Goal: Contribute content

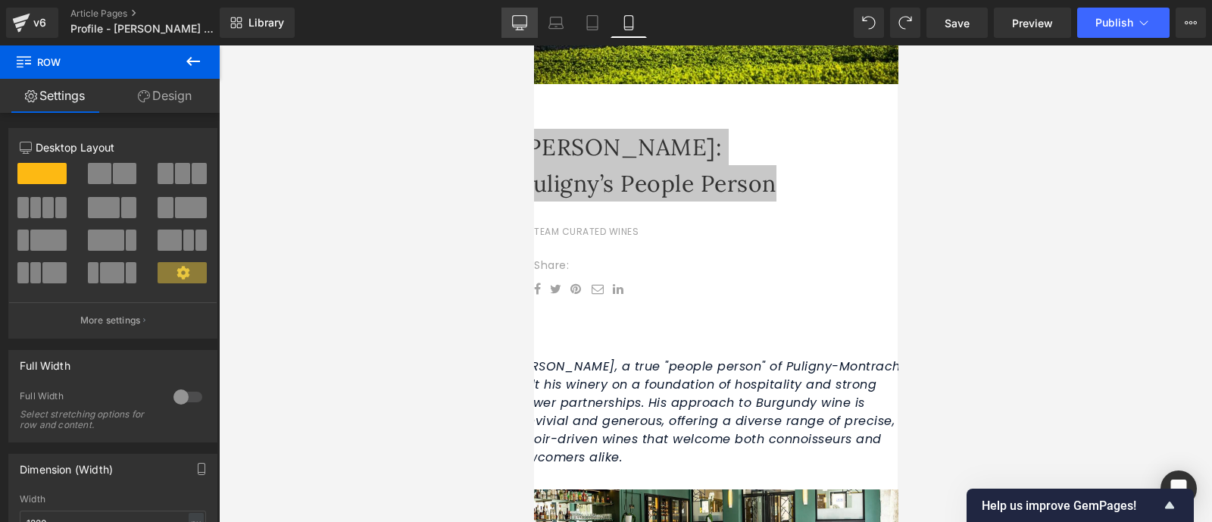
click at [525, 27] on icon at bounding box center [520, 21] width 14 height 11
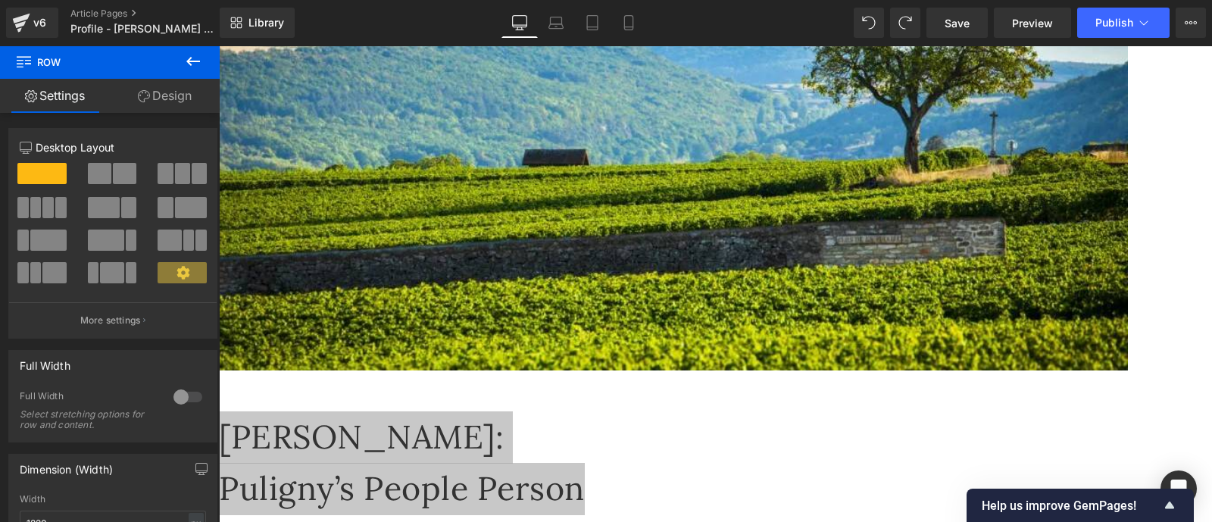
scroll to position [468, 0]
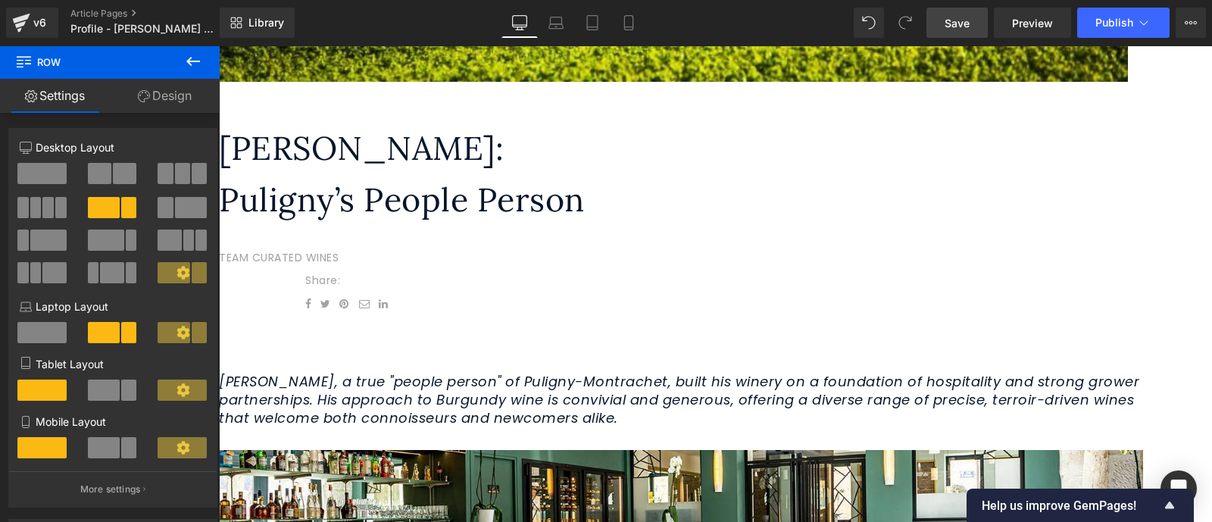
click at [966, 19] on span "Save" at bounding box center [957, 23] width 25 height 16
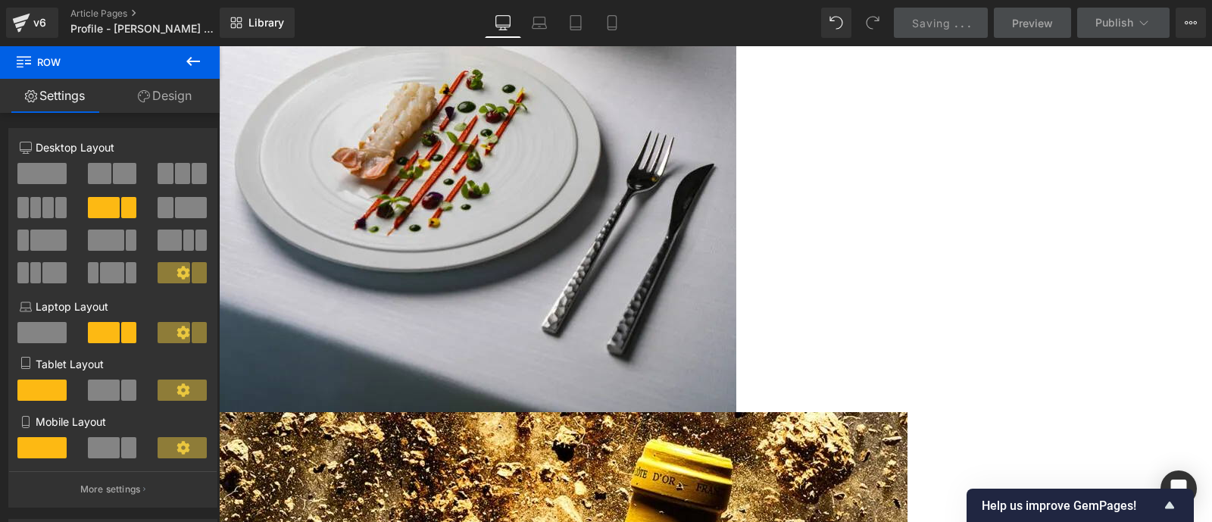
scroll to position [2566, 0]
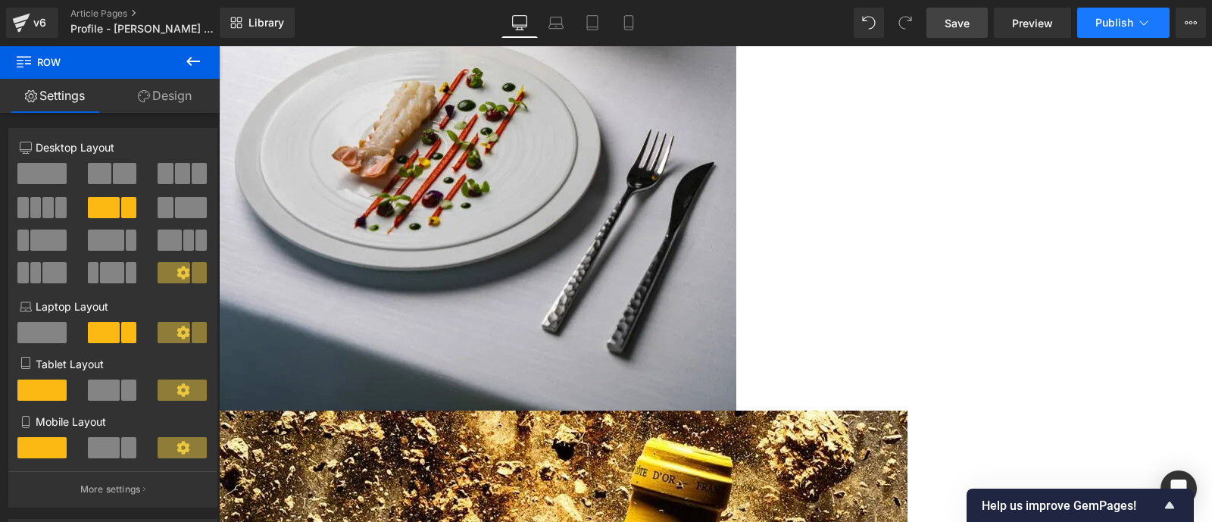
click at [1149, 27] on icon at bounding box center [1143, 22] width 15 height 15
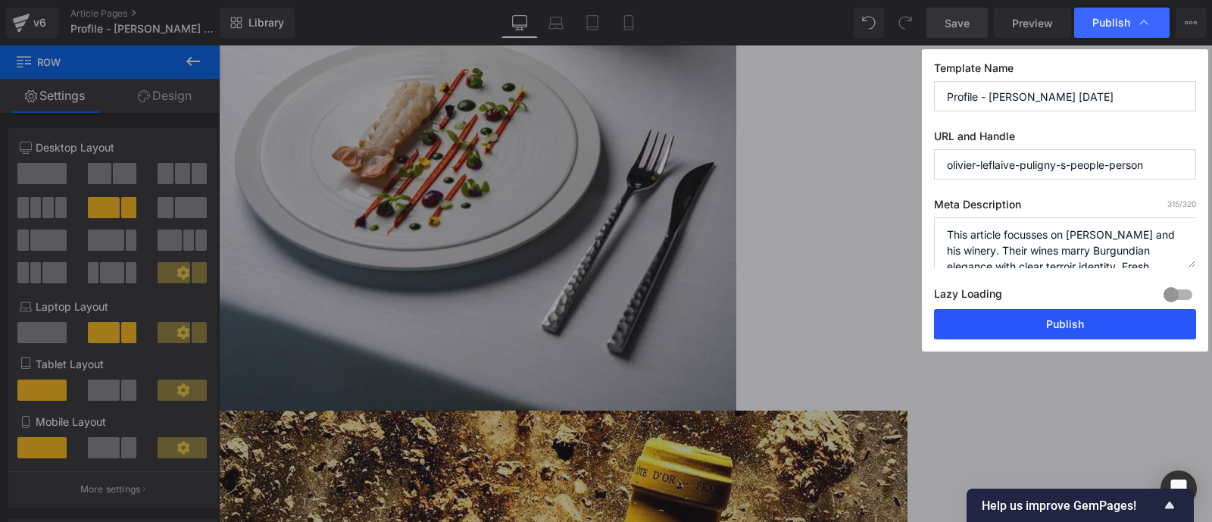
click at [1075, 323] on button "Publish" at bounding box center [1065, 324] width 262 height 30
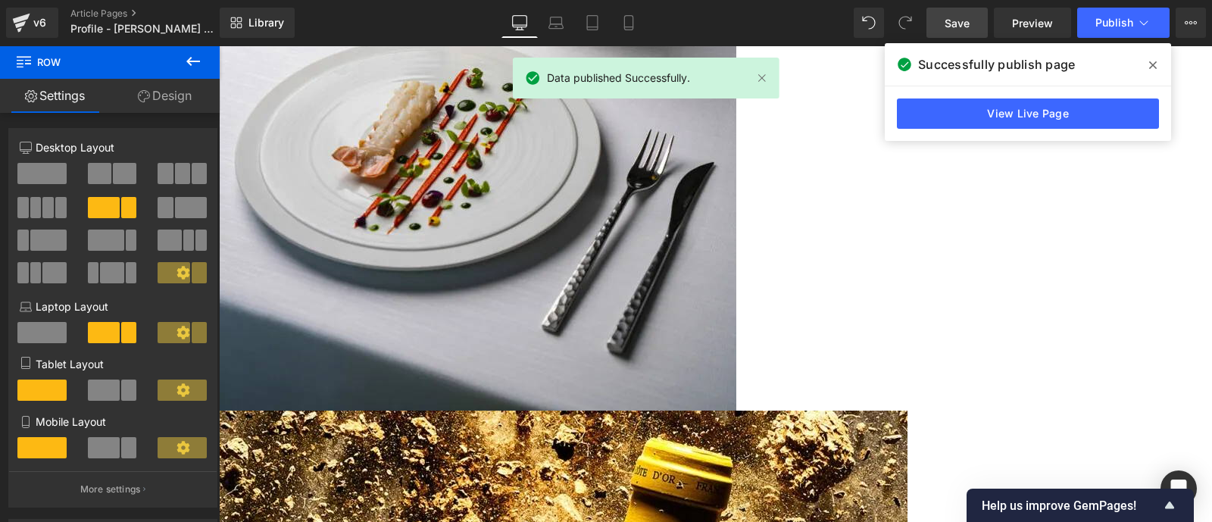
click at [1153, 67] on icon at bounding box center [1153, 65] width 8 height 12
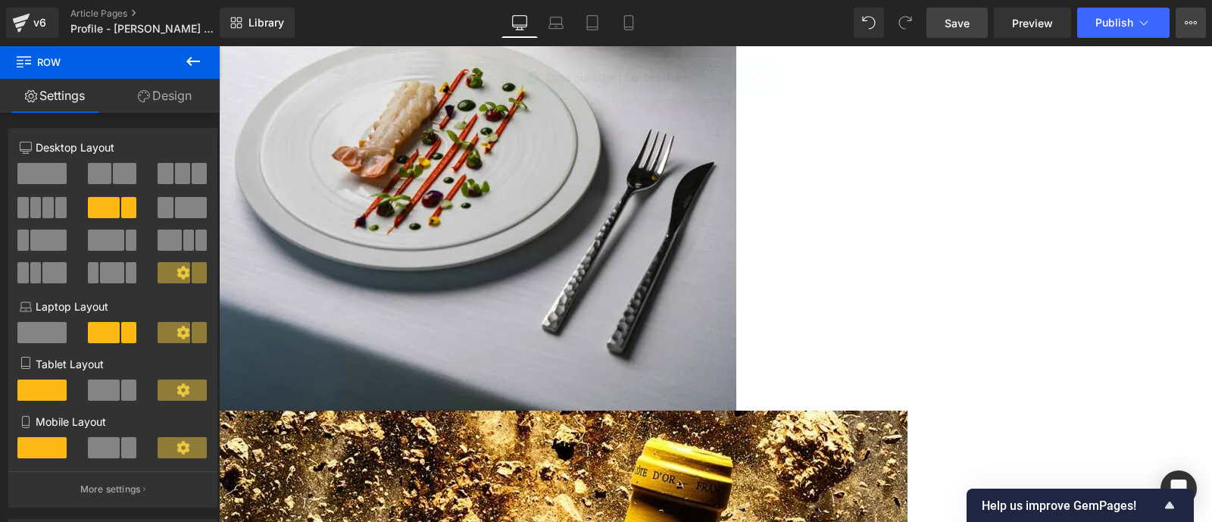
click at [1189, 23] on icon at bounding box center [1191, 22] width 4 height 3
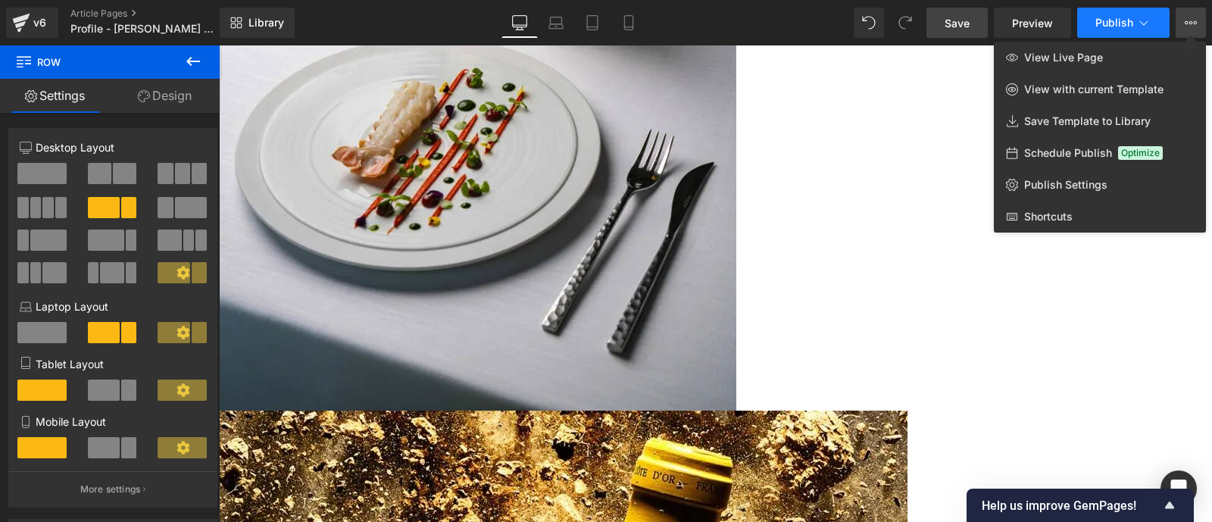
click at [1144, 27] on icon at bounding box center [1143, 22] width 15 height 15
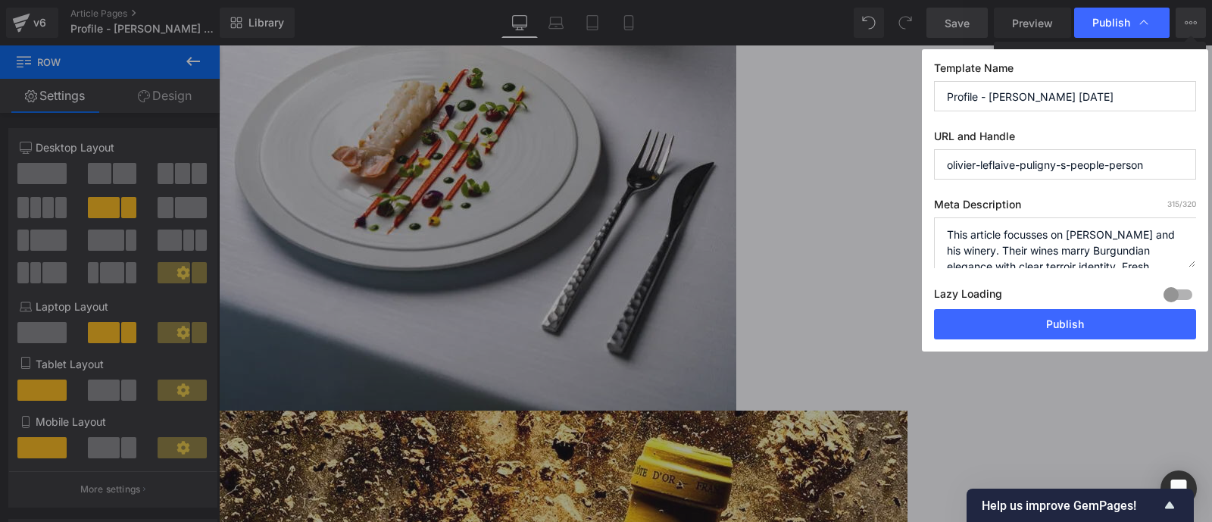
click at [1186, 291] on div at bounding box center [1178, 295] width 36 height 24
click at [1171, 293] on div at bounding box center [1178, 295] width 36 height 24
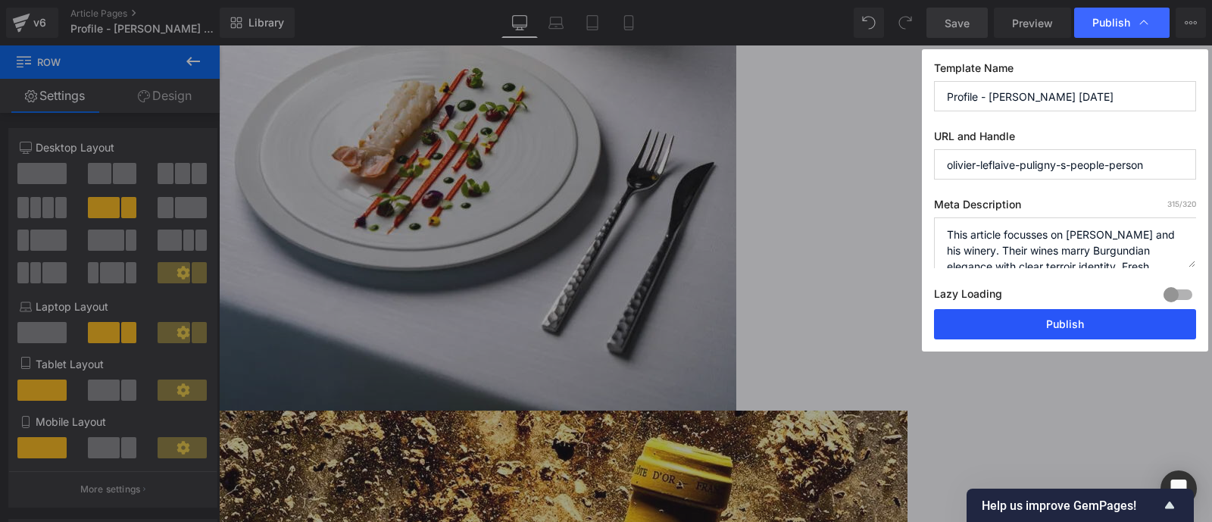
click at [1144, 323] on button "Publish" at bounding box center [1065, 324] width 262 height 30
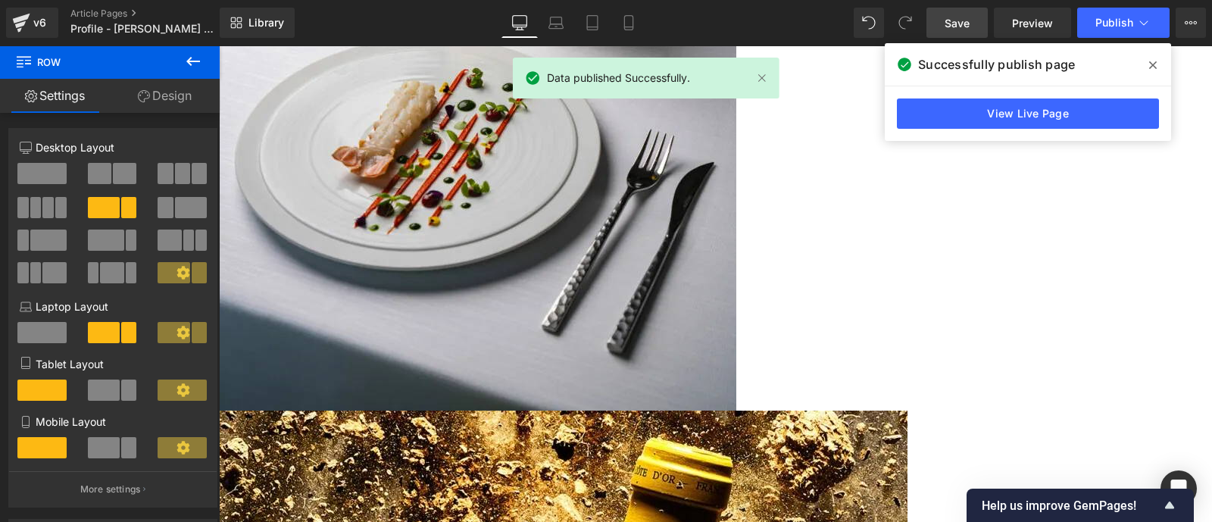
click at [1149, 70] on icon at bounding box center [1153, 65] width 8 height 12
